Goal: Transaction & Acquisition: Book appointment/travel/reservation

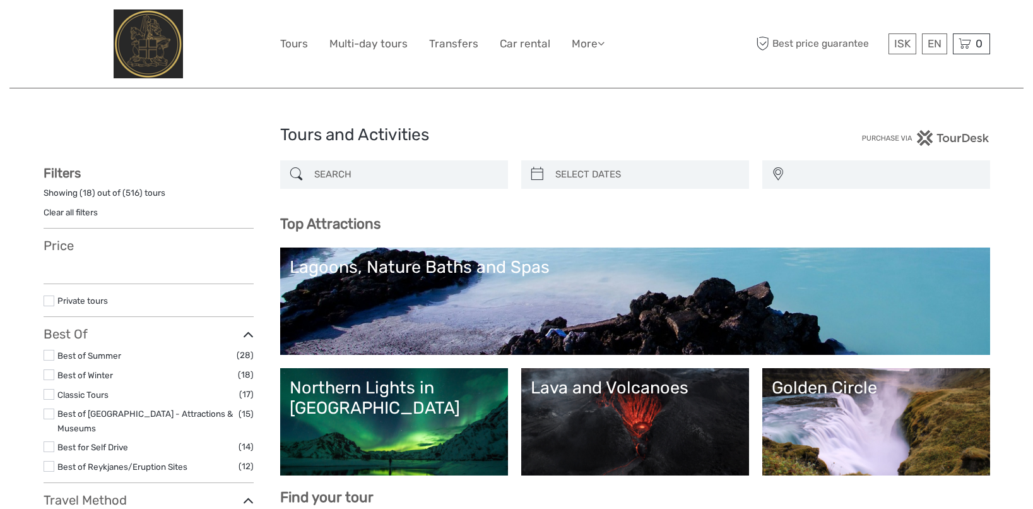
select select
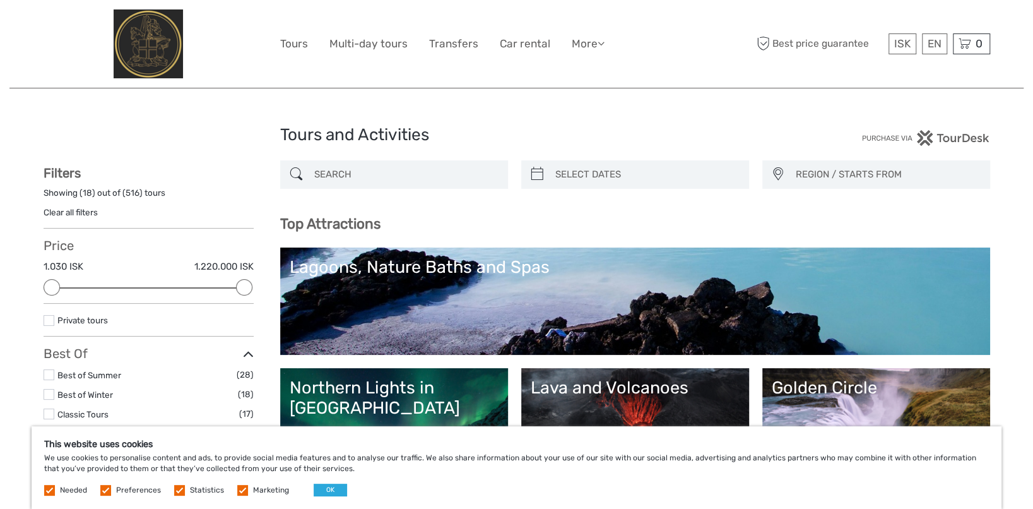
drag, startPoint x: 0, startPoint y: 0, endPoint x: 394, endPoint y: 292, distance: 490.5
click at [394, 292] on link "Lagoons, Nature Baths and Spas" at bounding box center [635, 301] width 691 height 88
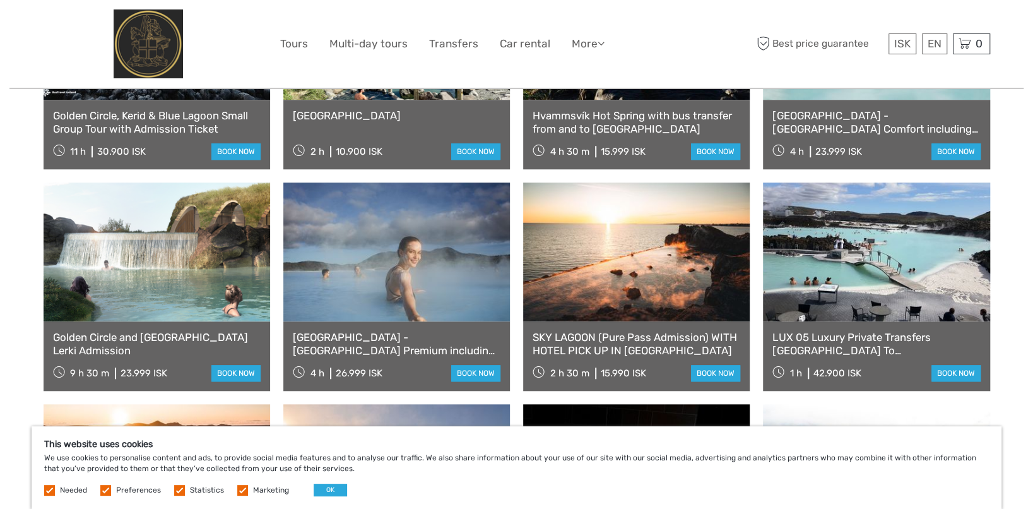
scroll to position [658, 0]
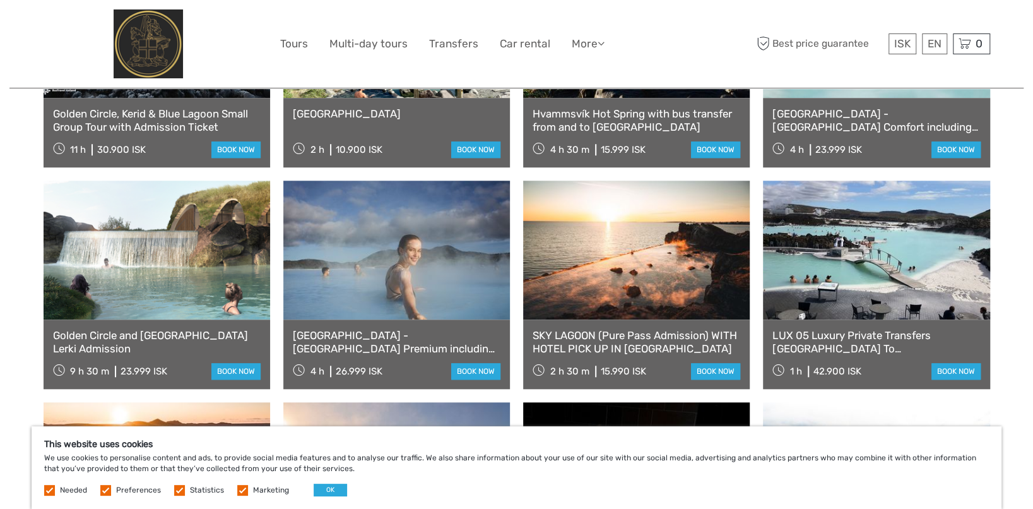
click at [352, 342] on link "[GEOGRAPHIC_DATA] - [GEOGRAPHIC_DATA] Premium including admission" at bounding box center [397, 342] width 208 height 26
click at [207, 271] on link at bounding box center [157, 250] width 227 height 139
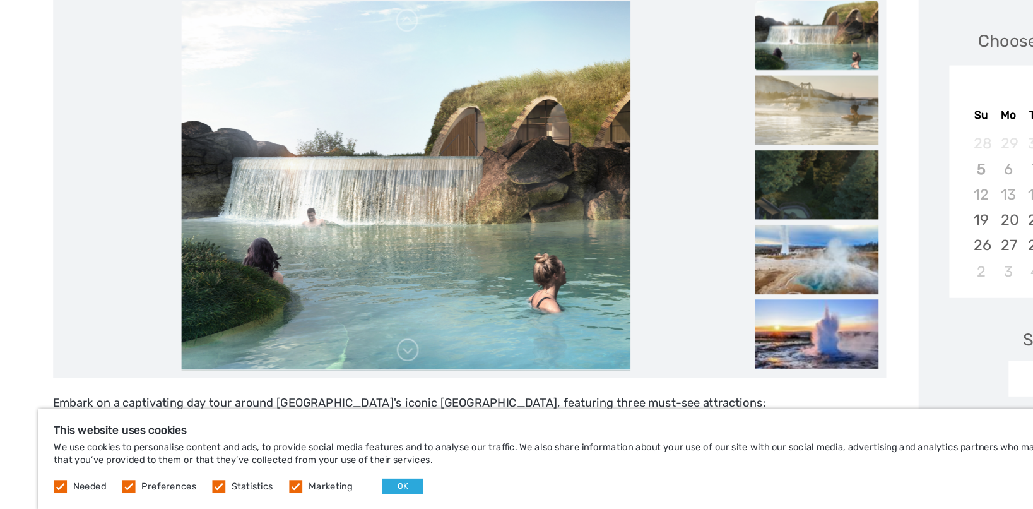
scroll to position [164, 0]
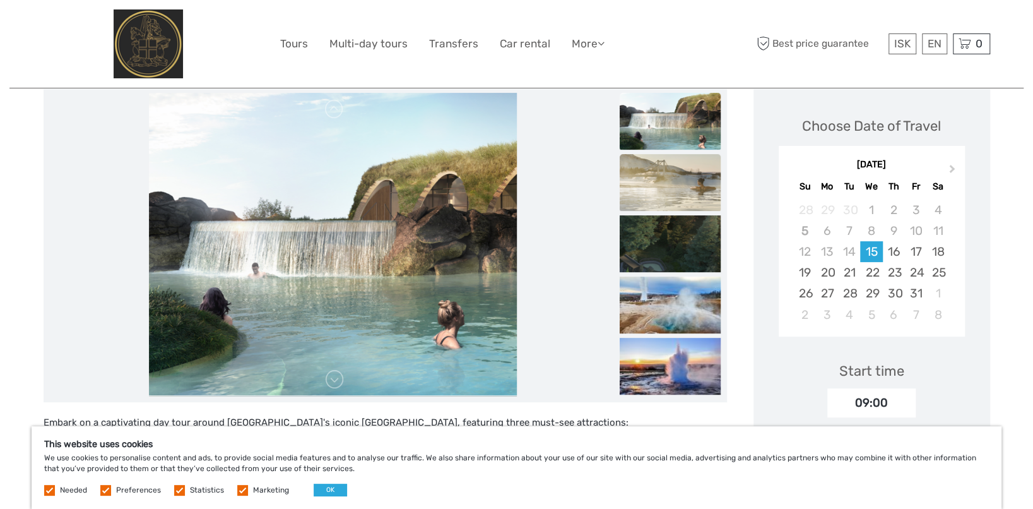
click at [653, 178] on img at bounding box center [670, 182] width 101 height 57
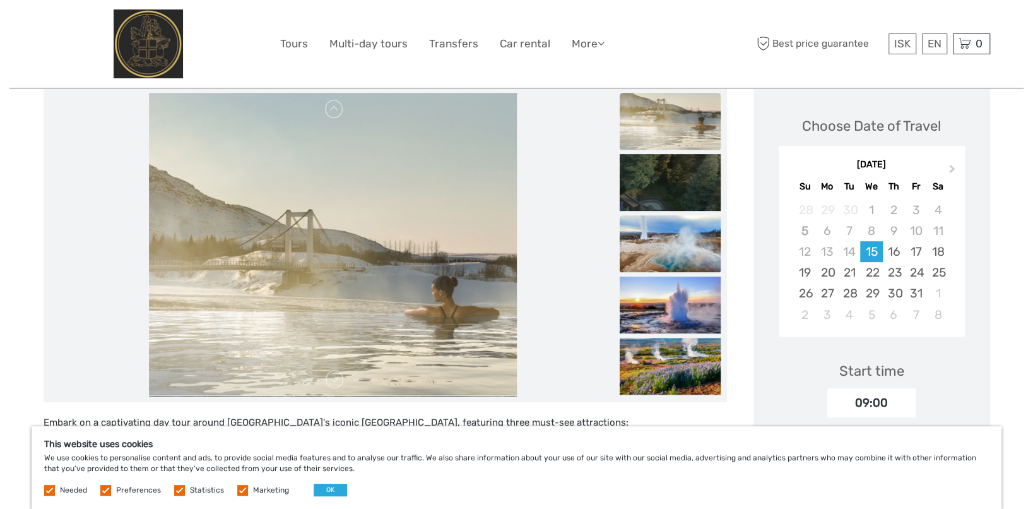
click at [666, 227] on img at bounding box center [670, 243] width 101 height 57
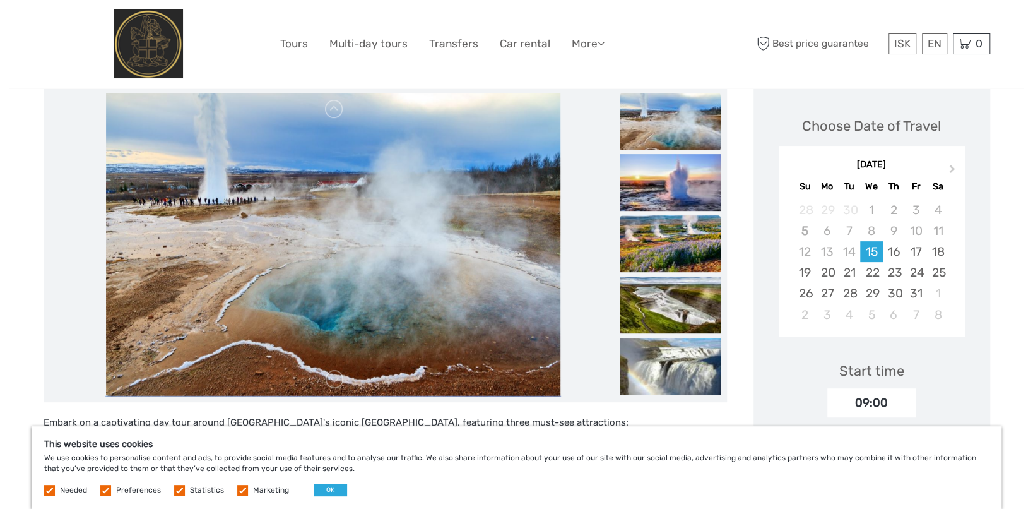
click at [665, 239] on img at bounding box center [670, 243] width 101 height 57
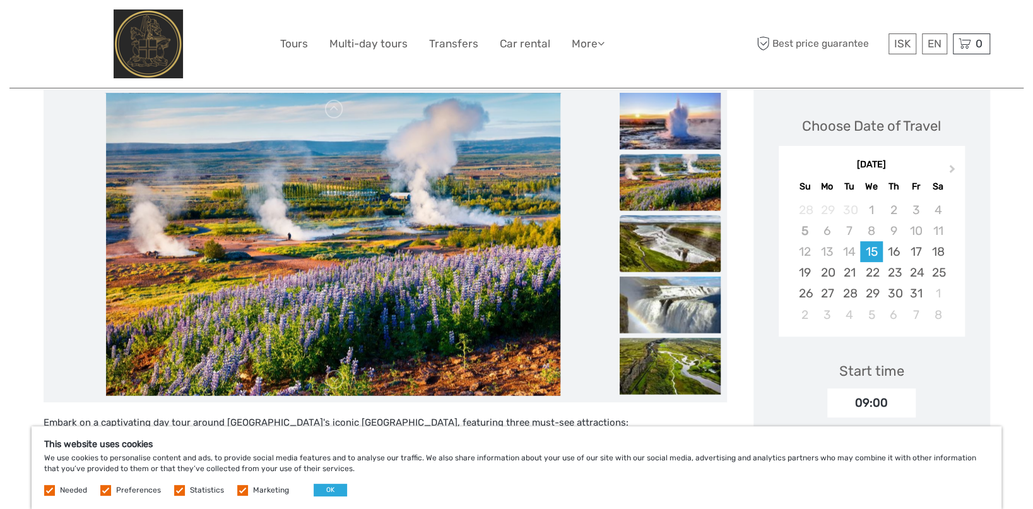
click at [665, 251] on img at bounding box center [670, 243] width 101 height 57
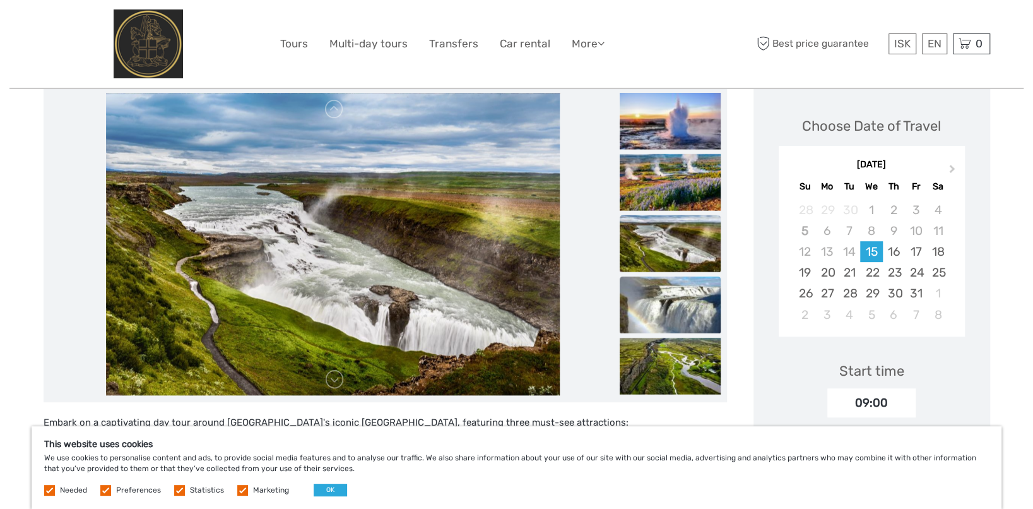
click at [658, 280] on img at bounding box center [670, 304] width 101 height 57
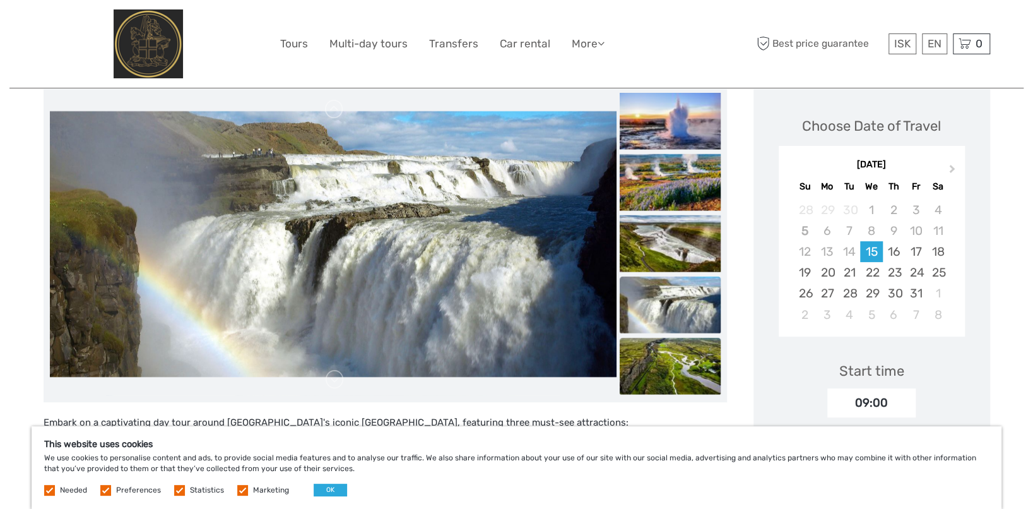
click at [653, 357] on img at bounding box center [670, 365] width 101 height 57
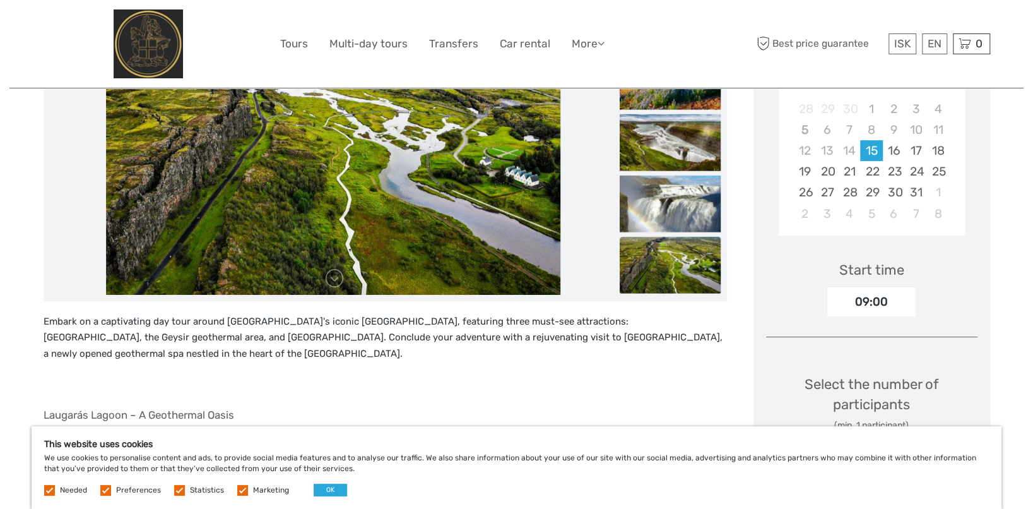
scroll to position [266, 0]
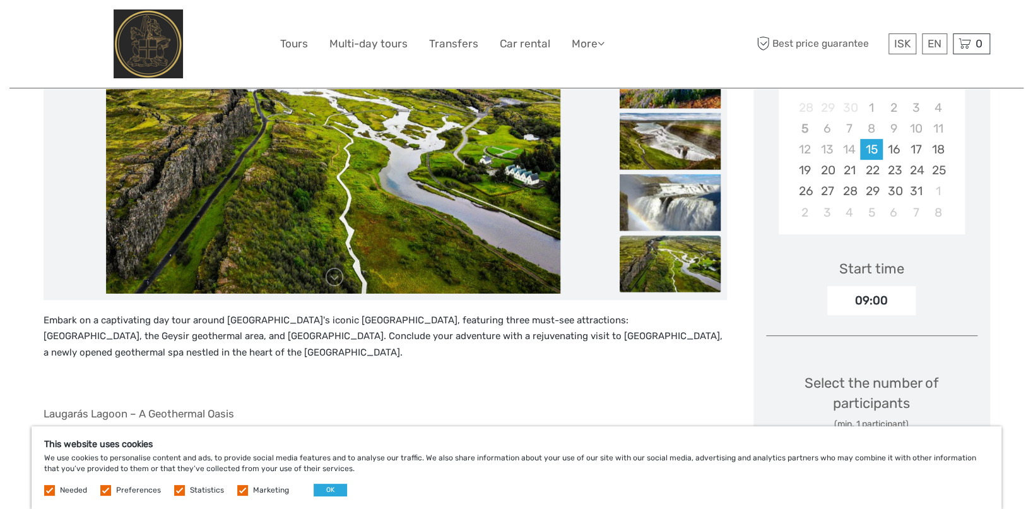
click at [586, 250] on li at bounding box center [333, 142] width 567 height 303
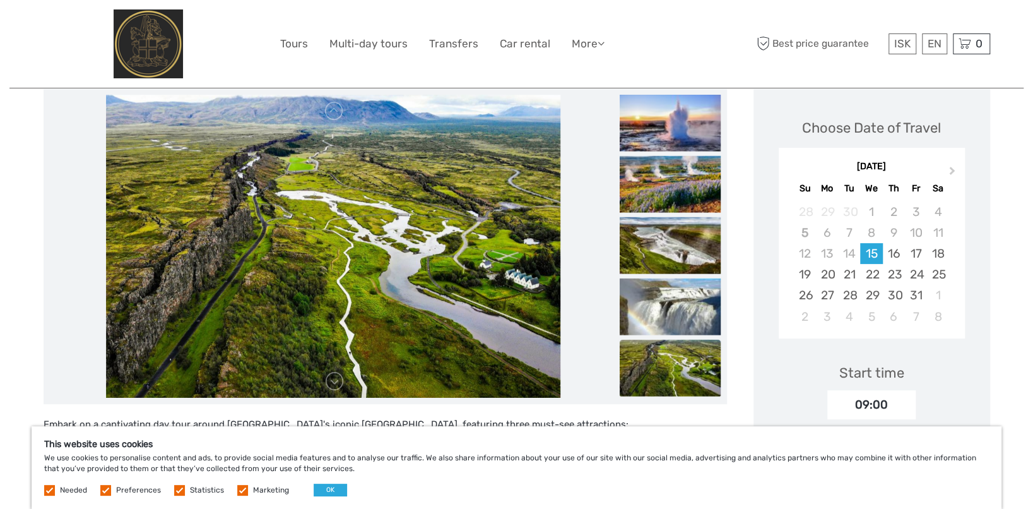
scroll to position [151, 0]
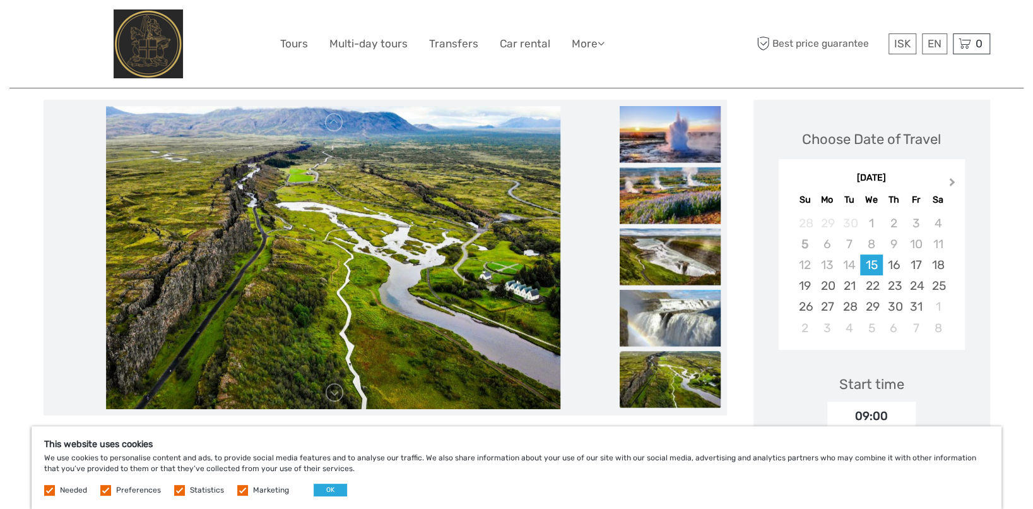
click at [952, 182] on span "Next Month" at bounding box center [952, 184] width 0 height 18
click at [826, 242] on div "3" at bounding box center [827, 244] width 22 height 21
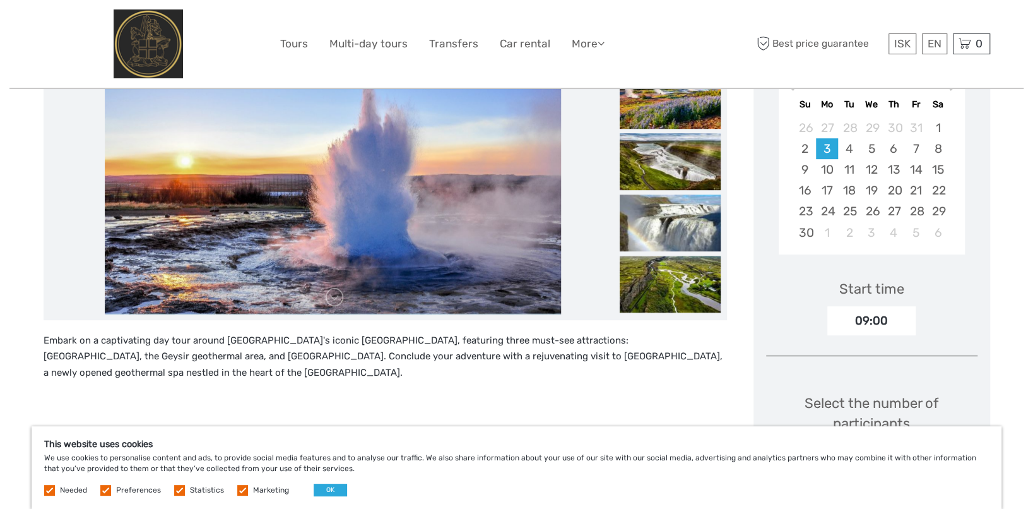
scroll to position [236, 0]
